Goal: Task Accomplishment & Management: Manage account settings

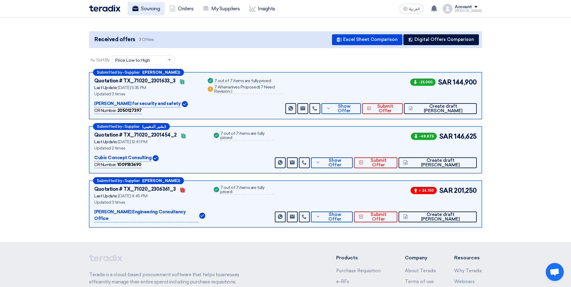
drag, startPoint x: 0, startPoint y: 0, endPoint x: 157, endPoint y: 8, distance: 157.3
click at [157, 8] on link "Sourcing" at bounding box center [146, 8] width 37 height 13
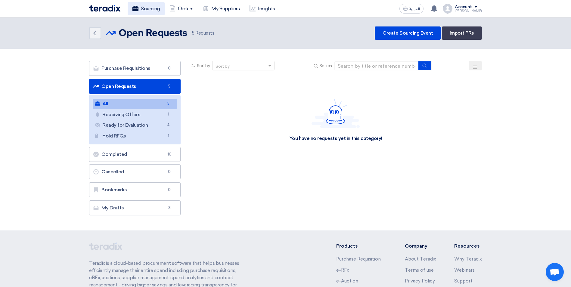
click at [157, 8] on link "Sourcing" at bounding box center [146, 8] width 37 height 13
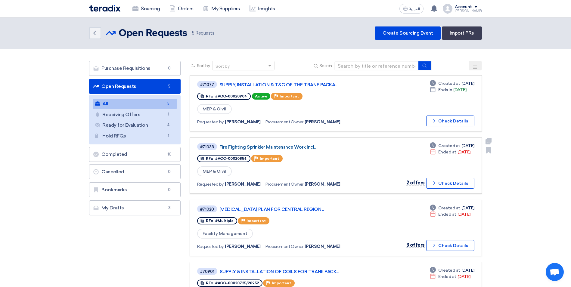
click at [292, 144] on link "Fire Fighting Sprinkler Maintenance Work Incl..." at bounding box center [294, 146] width 151 height 5
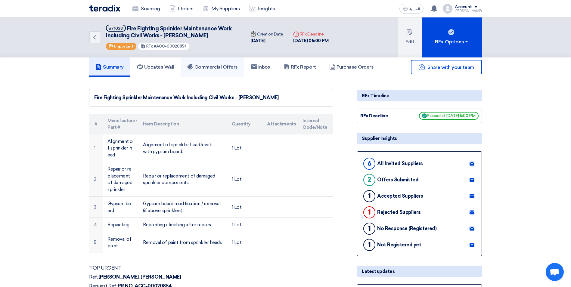
click at [210, 64] on h5 "Commercial Offers" at bounding box center [212, 67] width 51 height 6
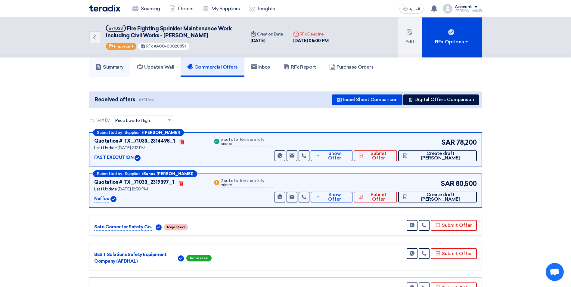
click at [119, 67] on h5 "Summary" at bounding box center [110, 67] width 28 height 6
